Goal: Task Accomplishment & Management: Use online tool/utility

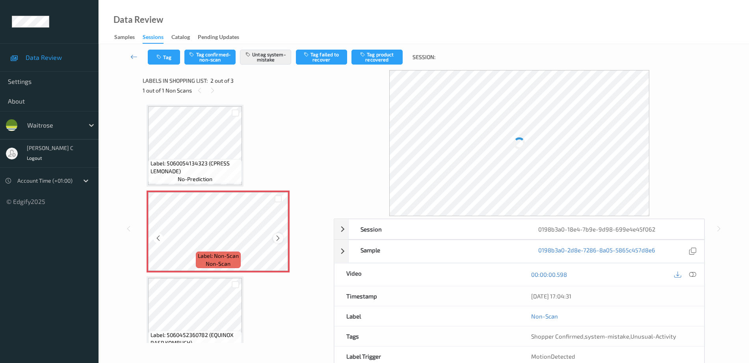
click at [275, 235] on icon at bounding box center [278, 238] width 7 height 7
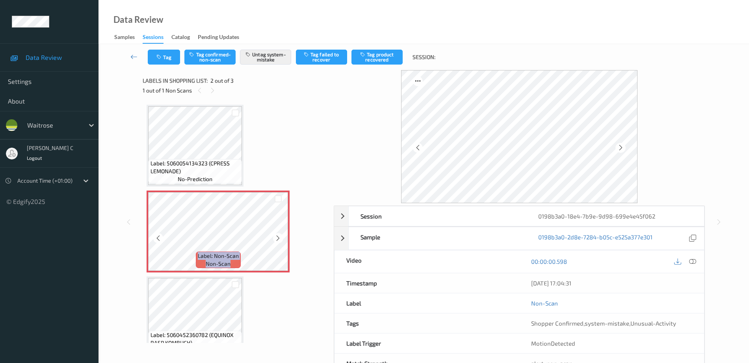
click at [275, 235] on icon at bounding box center [278, 238] width 7 height 7
click at [281, 240] on icon at bounding box center [278, 238] width 7 height 7
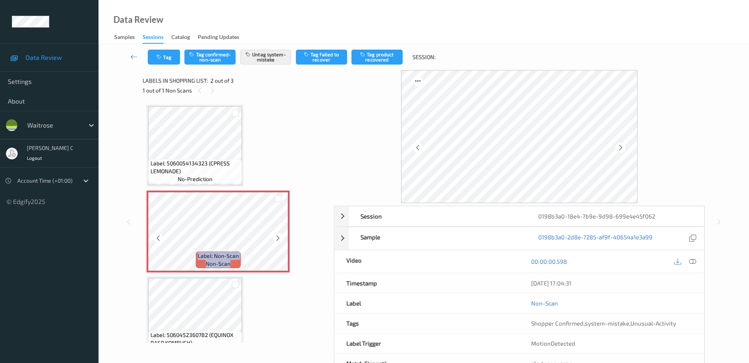
click at [281, 240] on icon at bounding box center [278, 238] width 7 height 7
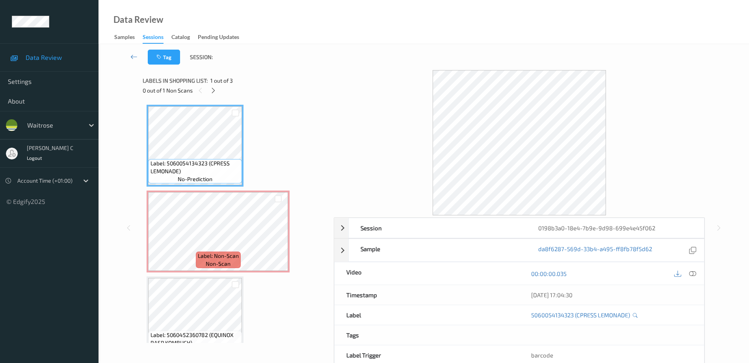
scroll to position [19, 0]
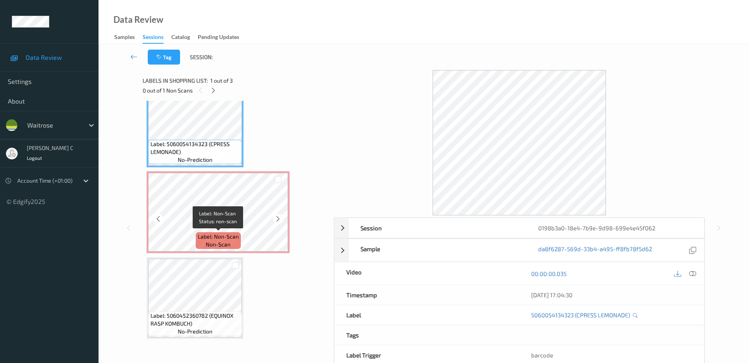
click at [197, 236] on div "Label: Non-Scan non-scan" at bounding box center [218, 240] width 45 height 17
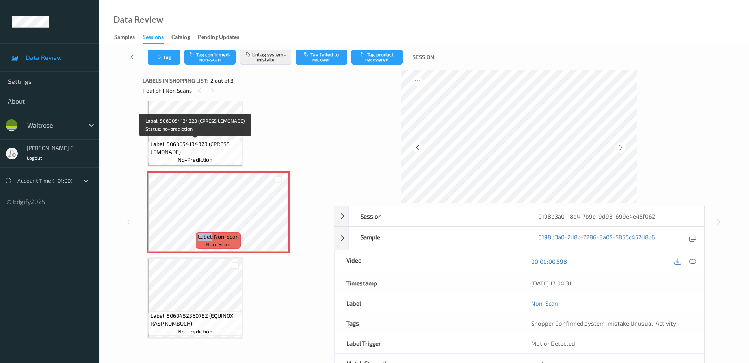
scroll to position [0, 0]
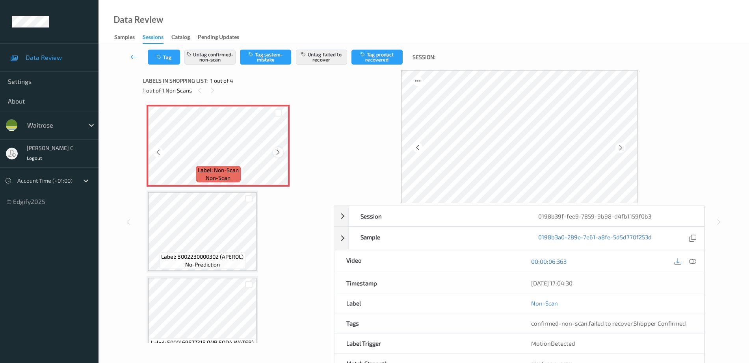
click at [279, 151] on icon at bounding box center [278, 152] width 7 height 7
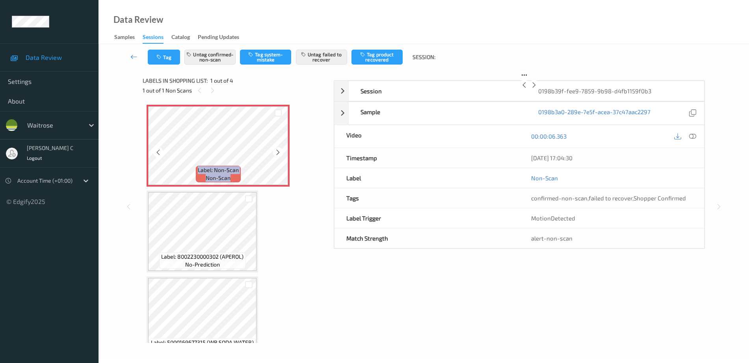
click at [279, 151] on icon at bounding box center [278, 152] width 7 height 7
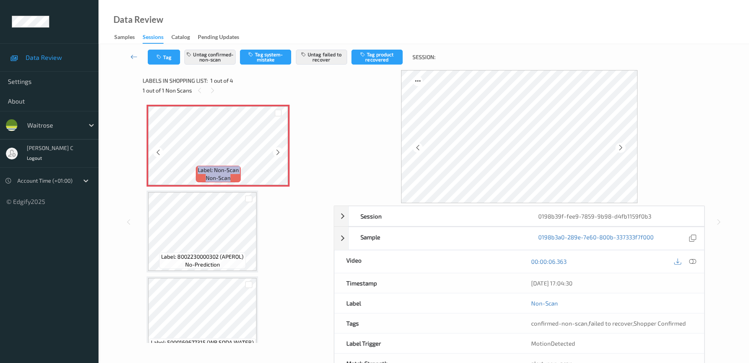
click at [279, 151] on icon at bounding box center [278, 152] width 7 height 7
click at [692, 262] on icon at bounding box center [692, 261] width 7 height 7
